Goal: Browse casually

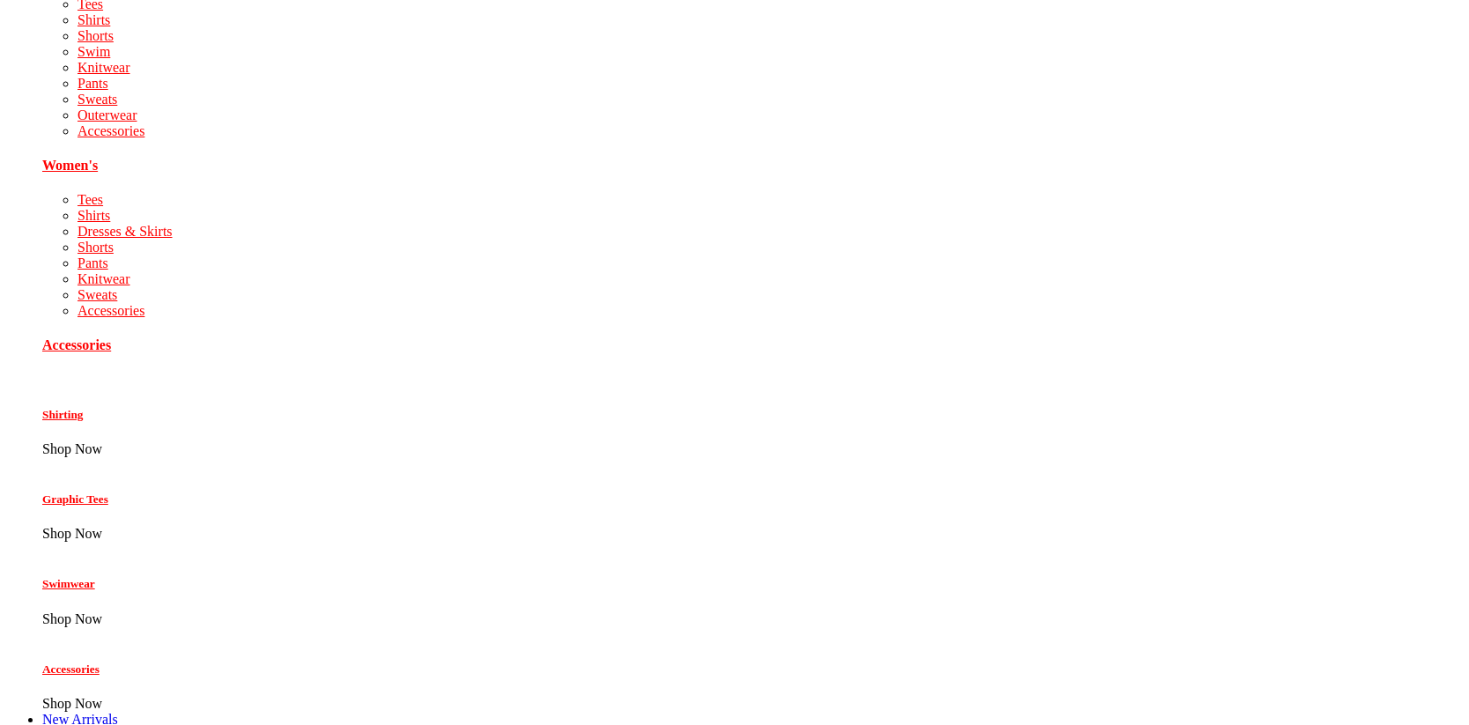
scroll to position [234, 0]
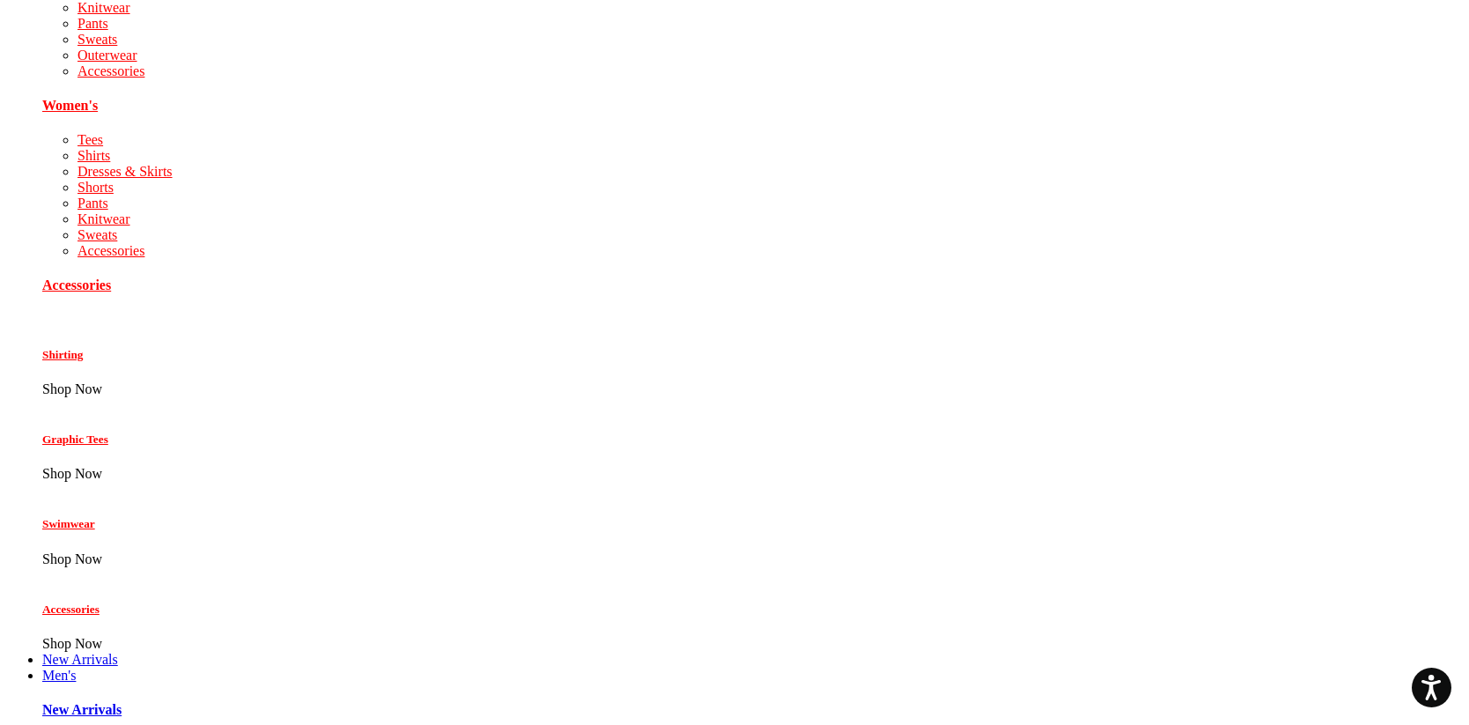
scroll to position [148, 0]
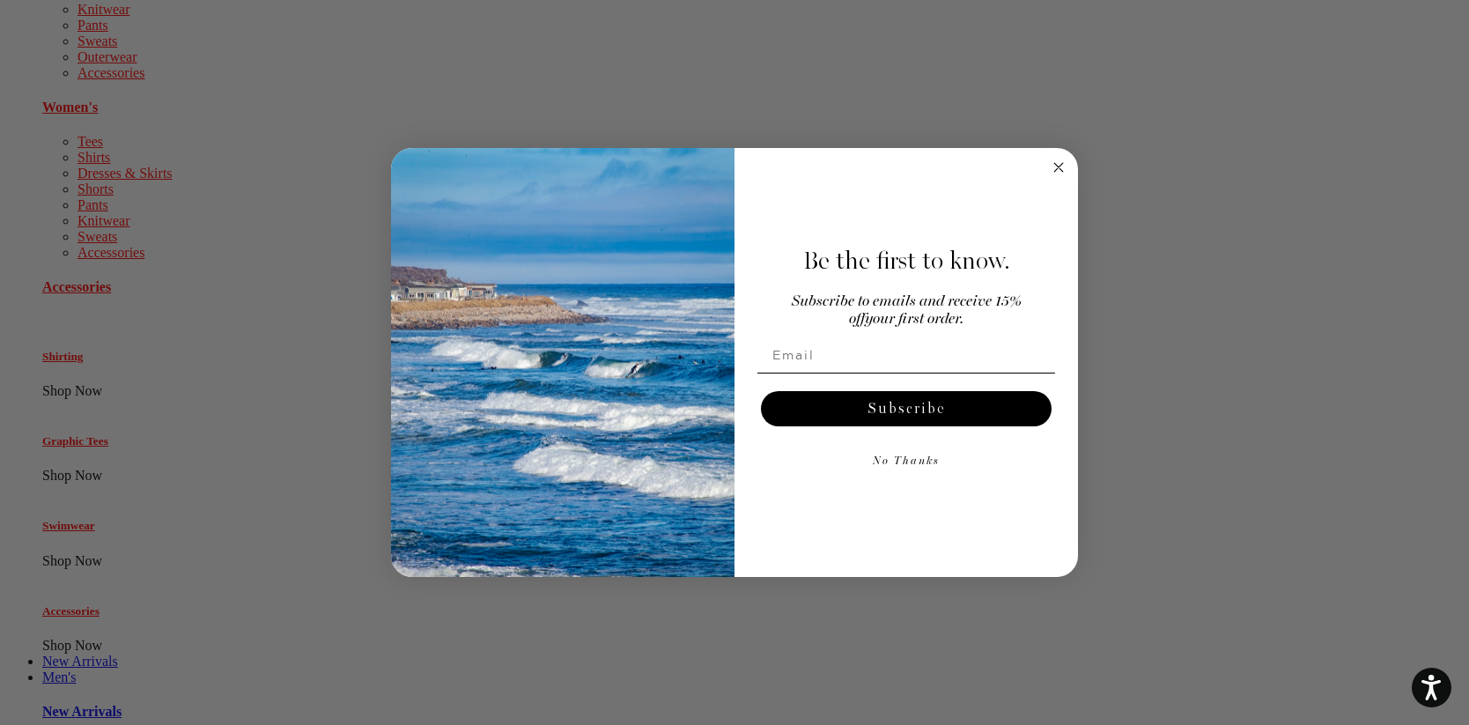
click at [712, 402] on img "POPUP Form" at bounding box center [562, 363] width 343 height 430
click at [1057, 165] on icon "Close dialog" at bounding box center [1058, 167] width 9 height 9
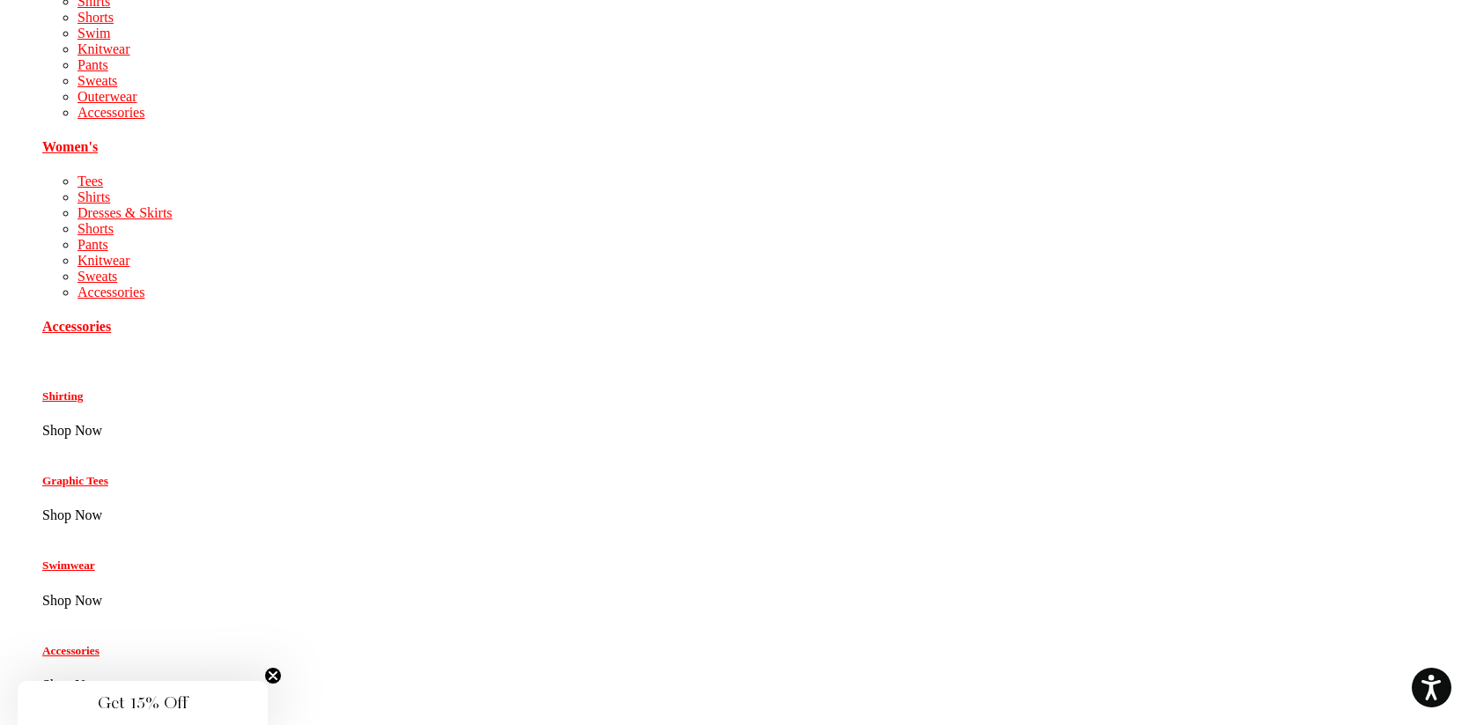
scroll to position [110, 0]
